Goal: Navigation & Orientation: Find specific page/section

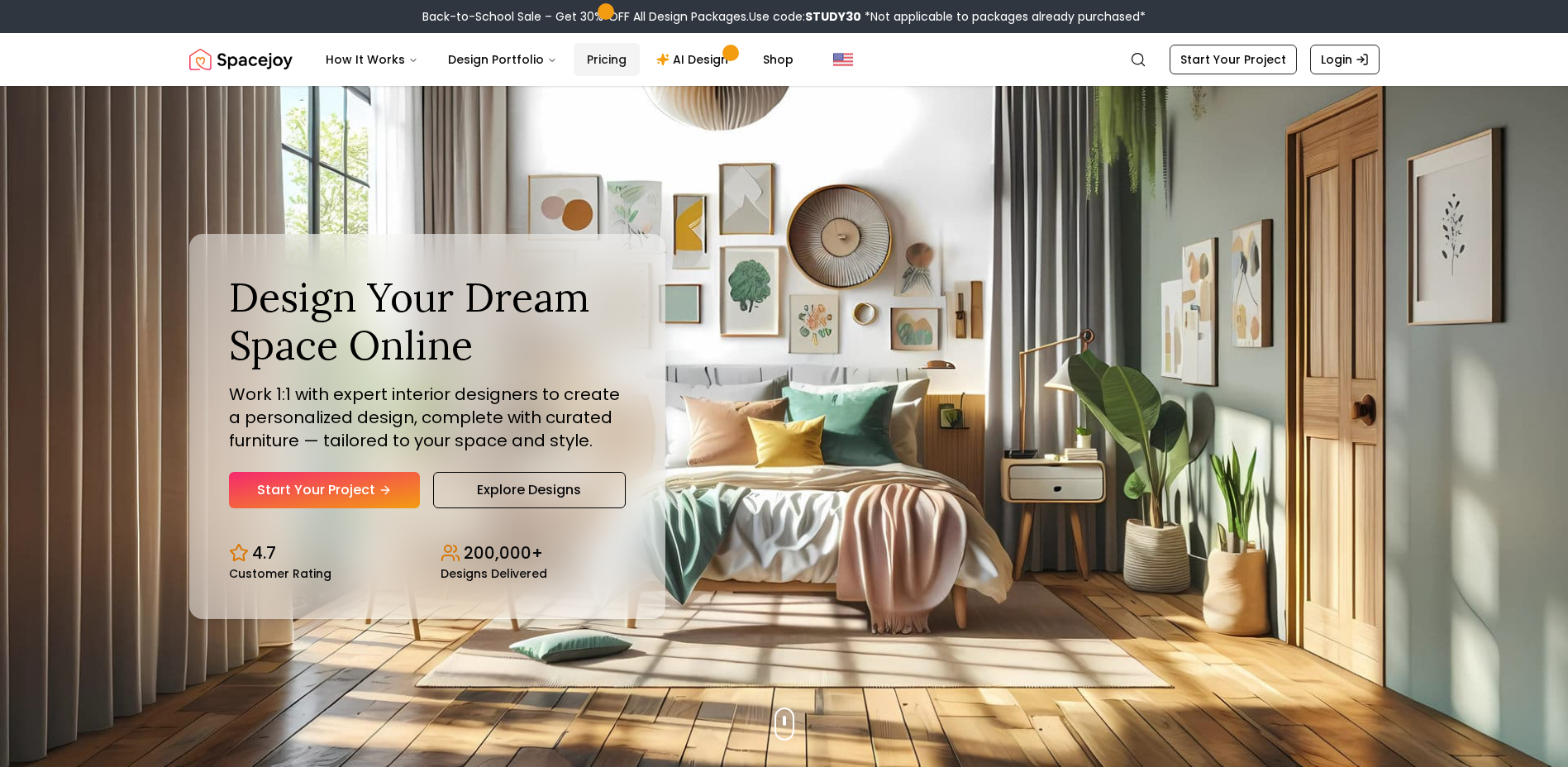
click at [598, 58] on link "Pricing" at bounding box center [607, 59] width 66 height 33
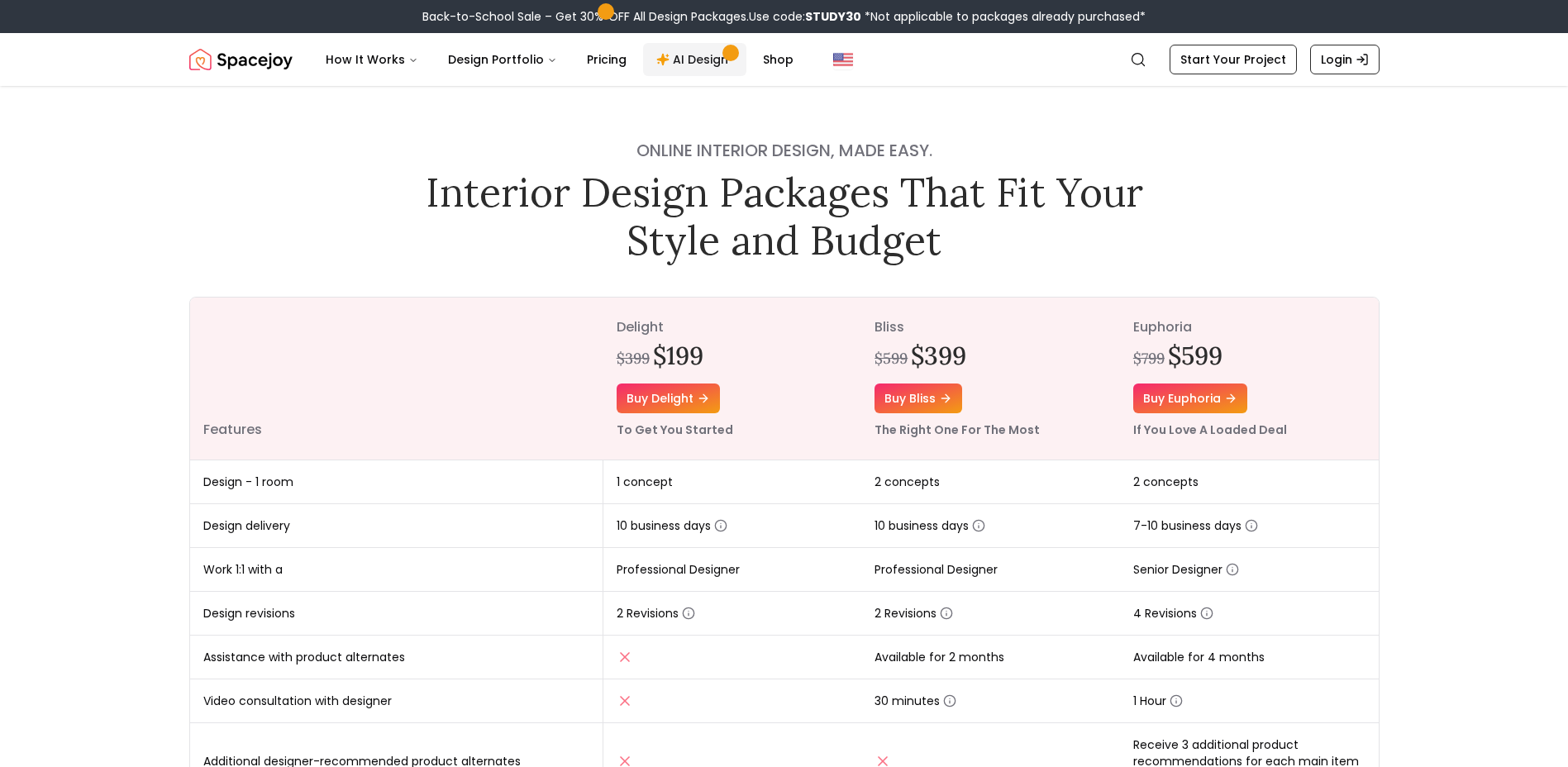
click at [683, 60] on link "AI Design" at bounding box center [694, 59] width 104 height 33
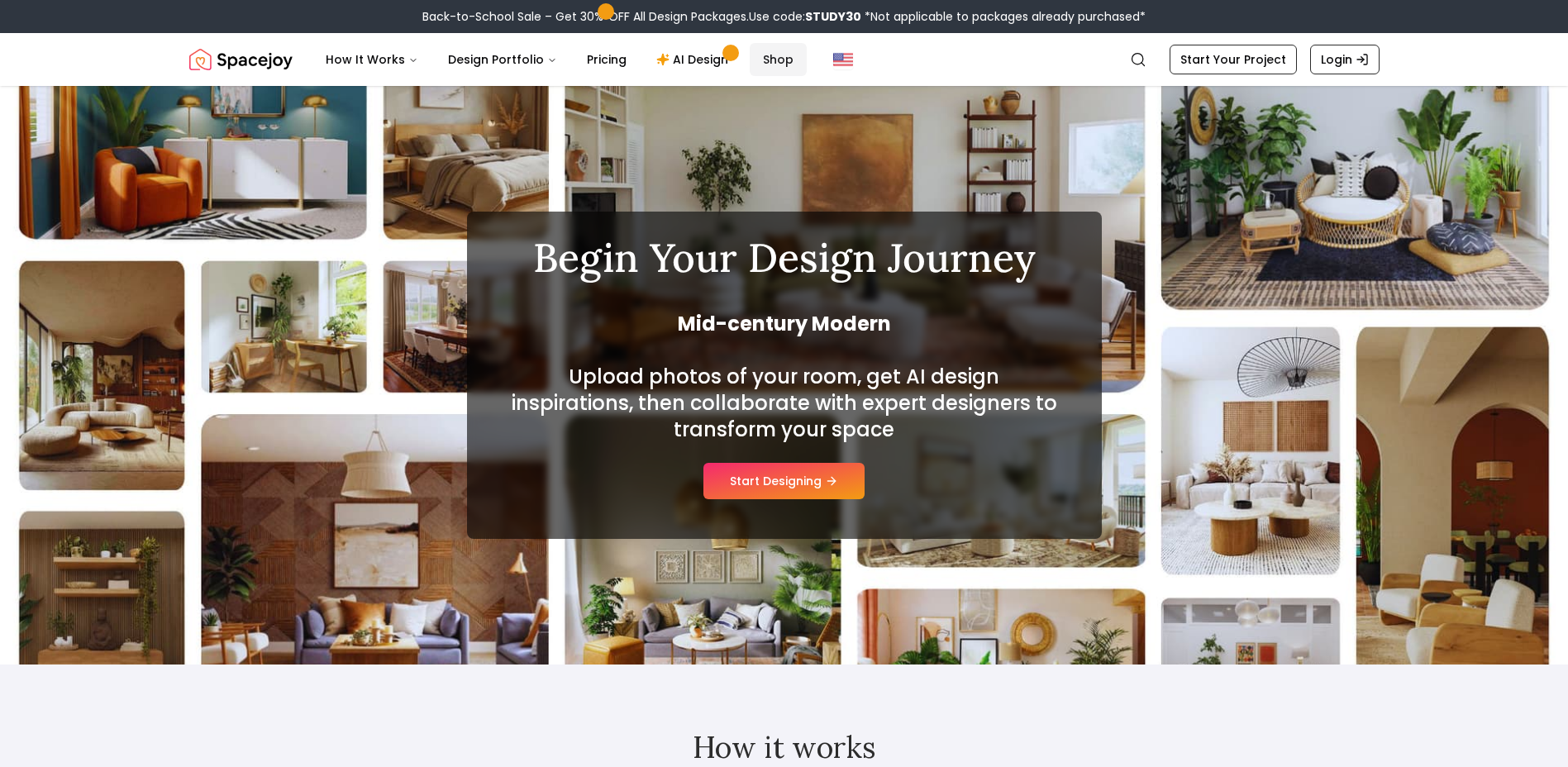
click at [766, 56] on link "Shop" at bounding box center [778, 59] width 57 height 33
